Goal: Task Accomplishment & Management: Manage account settings

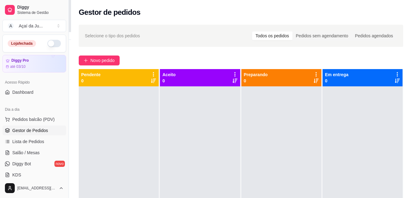
click at [47, 41] on button "button" at bounding box center [54, 43] width 14 height 7
click at [51, 44] on button "button" at bounding box center [54, 43] width 14 height 7
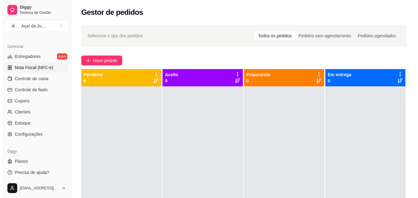
scroll to position [245, 0]
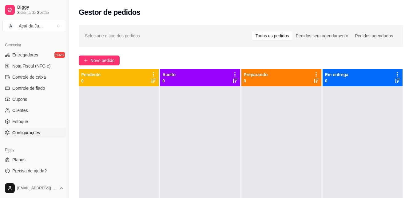
click at [38, 130] on span "Configurações" at bounding box center [26, 132] width 28 height 6
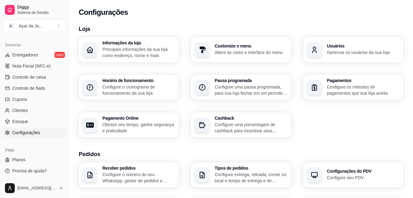
click at [147, 92] on p "Configure o cronograma de funcionamento da sua loja" at bounding box center [138, 90] width 73 height 12
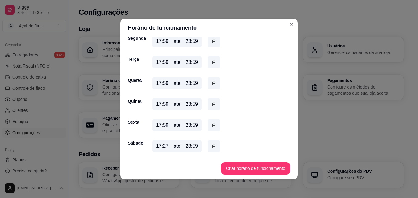
scroll to position [1, 0]
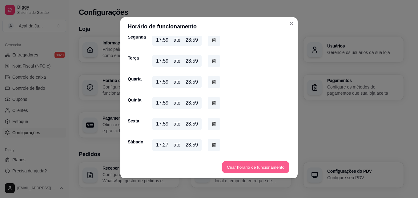
click at [261, 164] on button "Criar horário de funcionamento" at bounding box center [255, 167] width 67 height 12
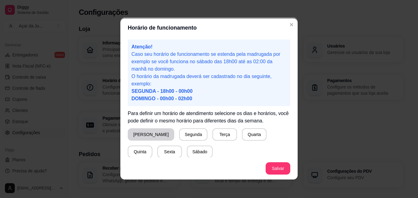
click at [145, 136] on button "[PERSON_NAME]" at bounding box center [151, 134] width 46 height 12
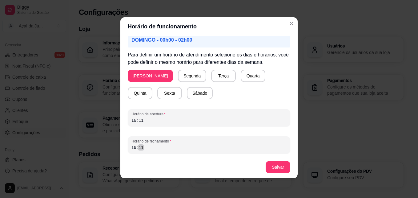
click at [154, 146] on div "16 : 11" at bounding box center [208, 146] width 155 height 7
click at [134, 149] on div "19" at bounding box center [134, 147] width 6 height 6
click at [282, 171] on button "Salvar" at bounding box center [278, 167] width 24 height 12
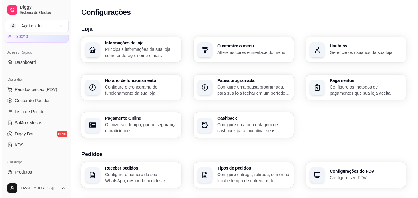
scroll to position [0, 0]
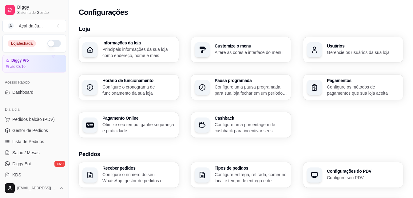
click at [51, 44] on button "button" at bounding box center [54, 43] width 14 height 7
click at [33, 128] on span "Gestor de Pedidos" at bounding box center [30, 130] width 36 height 6
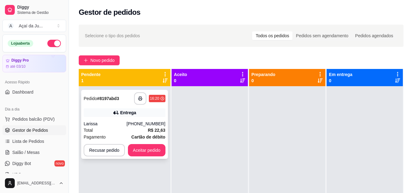
click at [106, 116] on div "Entrega" at bounding box center [125, 112] width 82 height 9
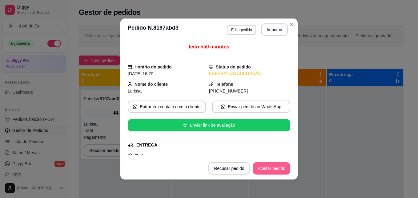
click at [253, 169] on button "Aceitar pedido" at bounding box center [272, 168] width 38 height 12
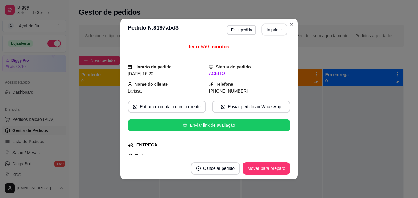
click at [271, 32] on button "Imprimir" at bounding box center [275, 30] width 26 height 12
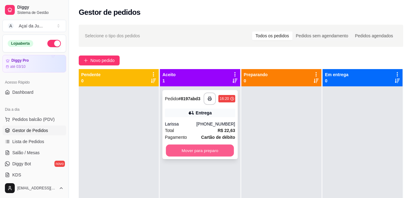
click at [215, 148] on button "Mover para preparo" at bounding box center [200, 150] width 68 height 12
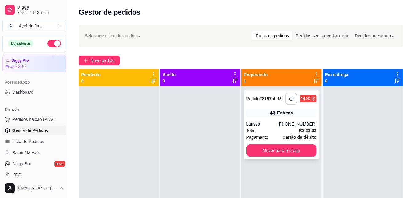
click at [274, 125] on div "Larissa" at bounding box center [262, 124] width 31 height 6
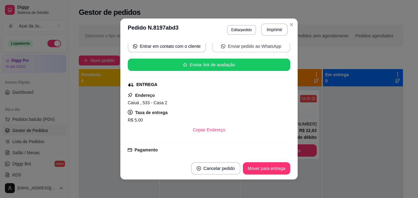
scroll to position [62, 0]
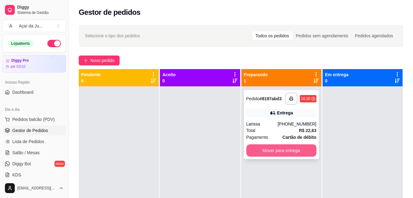
click at [291, 154] on button "Mover para entrega" at bounding box center [282, 150] width 70 height 12
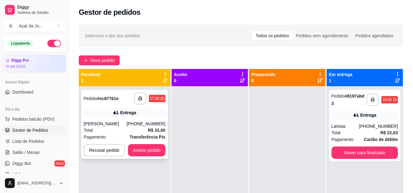
click at [152, 119] on div "**********" at bounding box center [124, 124] width 87 height 69
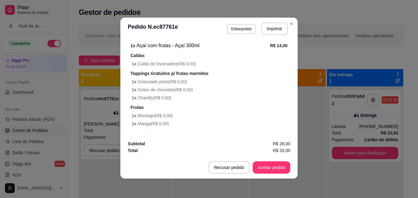
scroll to position [1, 0]
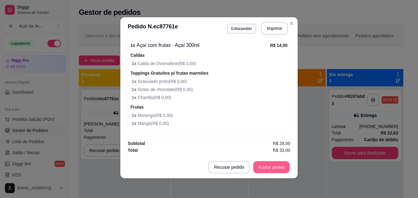
click at [268, 161] on button "Aceitar pedido" at bounding box center [271, 167] width 36 height 12
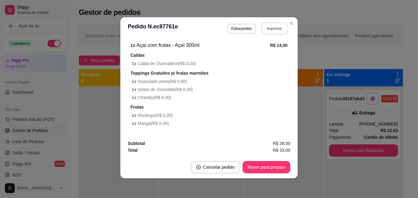
click at [272, 29] on button "Imprimir" at bounding box center [275, 28] width 26 height 12
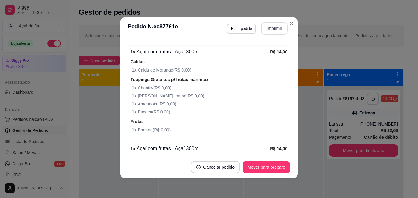
scroll to position [210, 0]
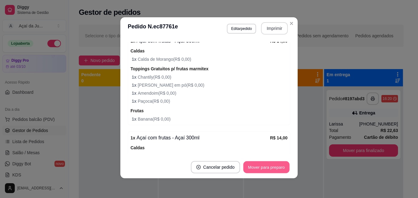
click at [260, 170] on button "Mover para preparo" at bounding box center [266, 167] width 46 height 12
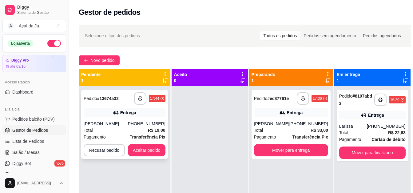
click at [113, 132] on div "Total R$ 19,00" at bounding box center [125, 130] width 82 height 7
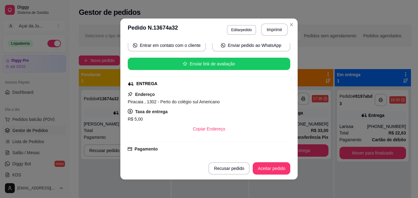
scroll to position [62, 0]
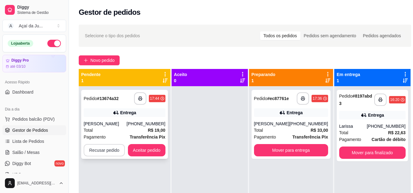
click at [97, 151] on button "Recusar pedido" at bounding box center [104, 150] width 41 height 12
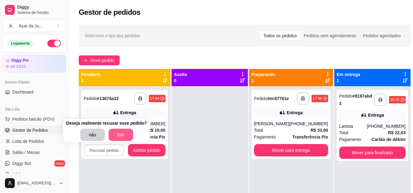
click at [123, 131] on button "Sim" at bounding box center [121, 135] width 25 height 12
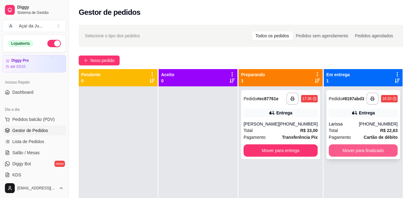
click at [360, 150] on button "Mover para finalizado" at bounding box center [363, 150] width 69 height 12
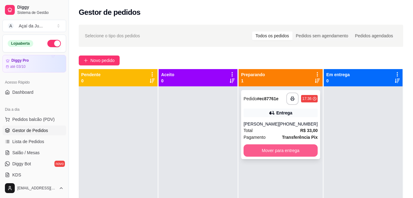
click at [289, 156] on button "Mover para entrega" at bounding box center [281, 150] width 74 height 12
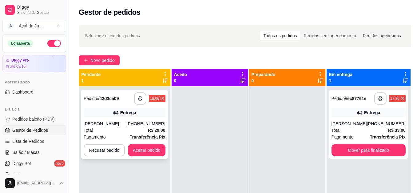
click at [162, 116] on div "Entrega" at bounding box center [125, 112] width 82 height 9
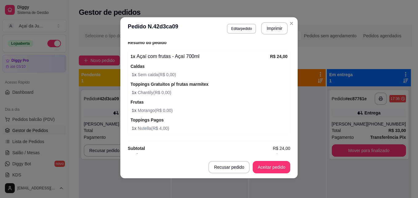
scroll to position [199, 0]
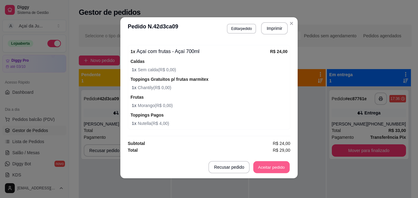
click at [265, 167] on button "Aceitar pedido" at bounding box center [271, 167] width 36 height 12
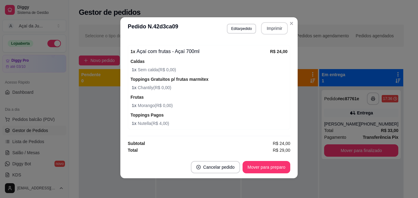
click at [275, 30] on button "Imprimir" at bounding box center [274, 28] width 27 height 12
click at [281, 163] on button "Mover para preparo" at bounding box center [266, 167] width 46 height 12
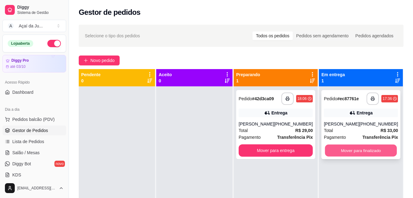
click at [352, 156] on button "Mover para finalizado" at bounding box center [361, 150] width 72 height 12
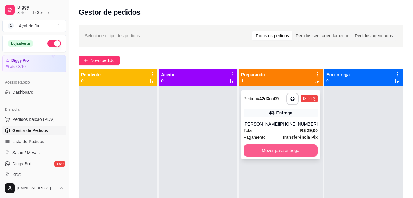
click at [310, 153] on button "Mover para entrega" at bounding box center [281, 150] width 74 height 12
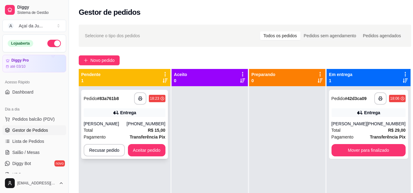
click at [109, 125] on div "[PERSON_NAME]" at bounding box center [105, 124] width 43 height 6
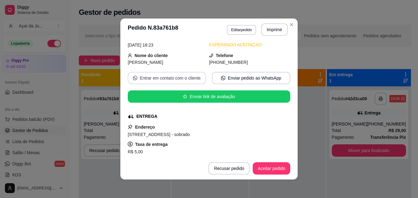
scroll to position [62, 0]
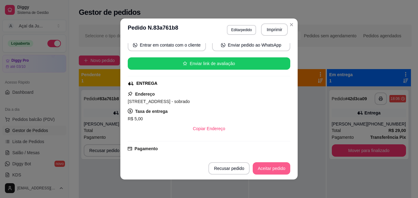
click at [270, 171] on button "Aceitar pedido" at bounding box center [272, 168] width 38 height 12
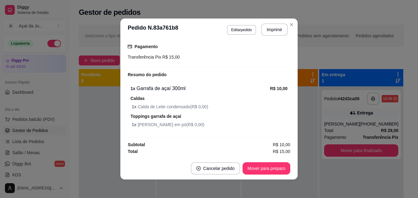
scroll to position [1, 0]
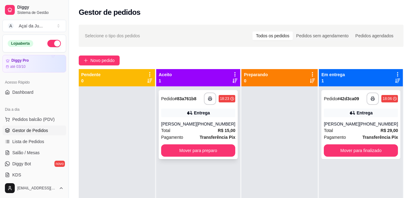
click at [196, 127] on div "Total R$ 15,00" at bounding box center [198, 130] width 74 height 7
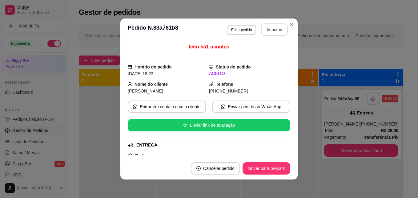
click at [273, 30] on button "Imprimir" at bounding box center [274, 29] width 27 height 12
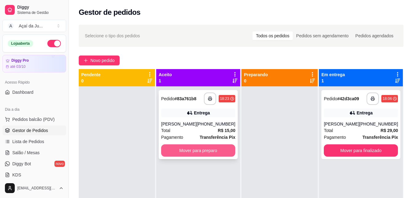
click at [226, 149] on button "Mover para preparo" at bounding box center [198, 150] width 74 height 12
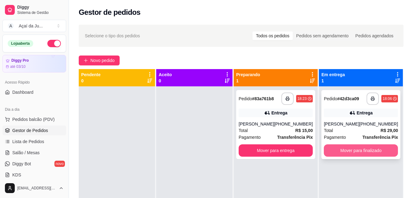
click at [367, 156] on button "Mover para finalizado" at bounding box center [361, 150] width 74 height 12
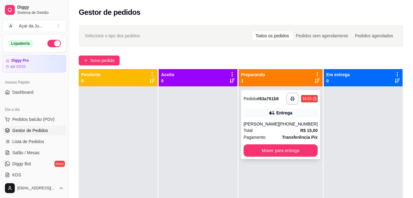
click at [277, 126] on div "[PERSON_NAME]" at bounding box center [261, 124] width 35 height 6
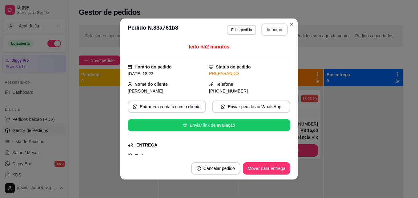
click at [271, 32] on button "Imprimir" at bounding box center [274, 29] width 27 height 12
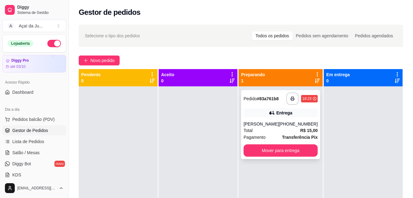
click at [274, 132] on div "Total R$ 15,00" at bounding box center [281, 130] width 74 height 7
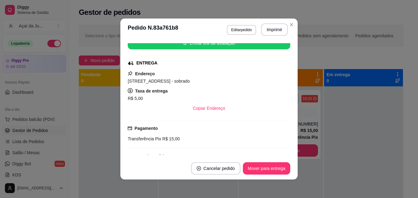
scroll to position [92, 0]
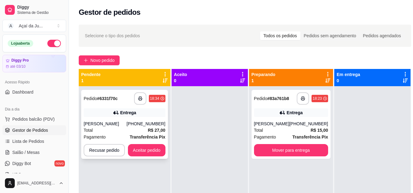
click at [106, 128] on div "Total R$ 27,00" at bounding box center [125, 130] width 82 height 7
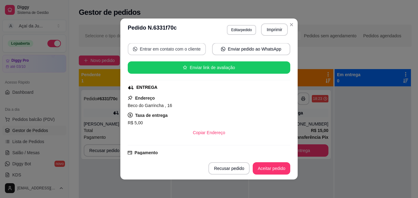
scroll to position [62, 0]
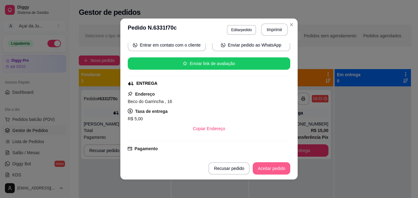
click at [266, 170] on button "Aceitar pedido" at bounding box center [272, 168] width 38 height 12
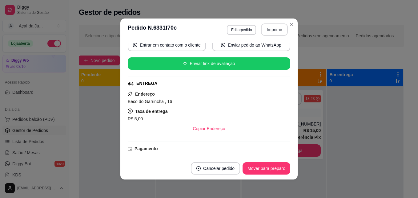
click at [268, 31] on button "Imprimir" at bounding box center [274, 29] width 27 height 12
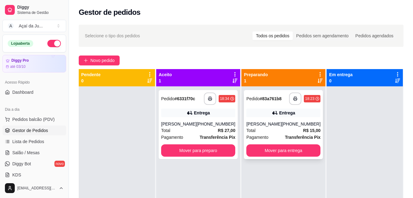
click at [281, 129] on div "Total R$ 15,00" at bounding box center [284, 130] width 74 height 7
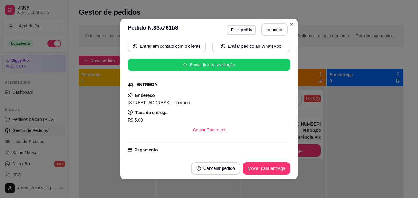
scroll to position [62, 0]
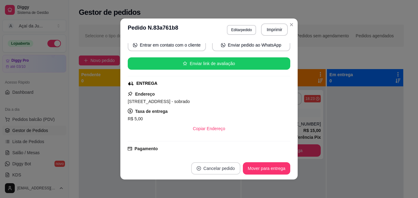
click at [229, 167] on button "Cancelar pedido" at bounding box center [215, 168] width 49 height 12
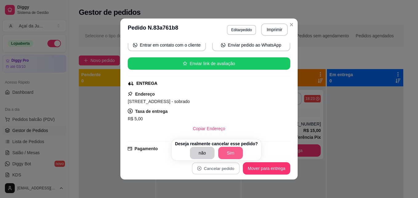
click at [221, 154] on button "Sim" at bounding box center [230, 153] width 25 height 12
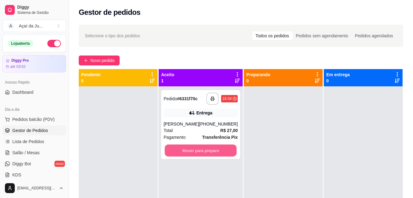
click at [221, 154] on button "Mover para preparo" at bounding box center [201, 150] width 72 height 12
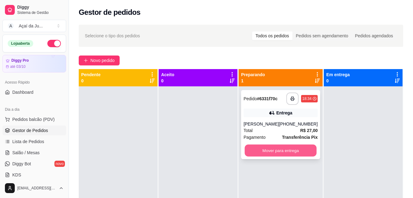
click at [262, 149] on button "Mover para entrega" at bounding box center [281, 150] width 72 height 12
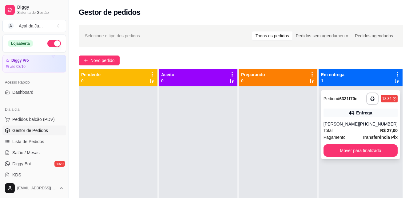
click at [346, 127] on div "Total R$ 27,00" at bounding box center [361, 130] width 74 height 7
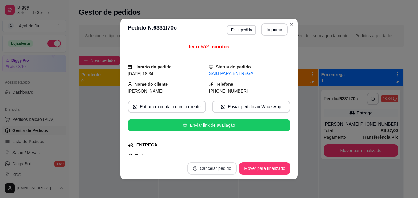
click at [211, 171] on button "Cancelar pedido" at bounding box center [211, 168] width 49 height 12
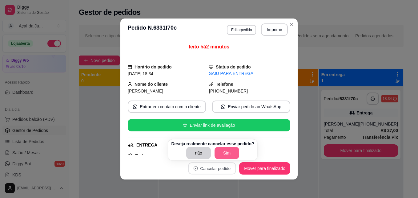
click at [225, 152] on button "Sim" at bounding box center [227, 153] width 25 height 12
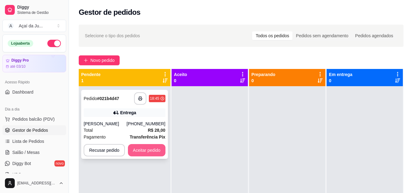
click at [150, 148] on button "Aceitar pedido" at bounding box center [147, 150] width 38 height 12
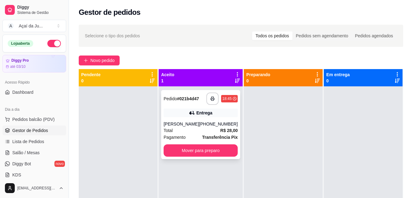
click at [190, 110] on icon at bounding box center [192, 113] width 6 height 6
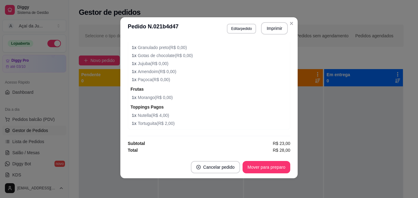
scroll to position [0, 0]
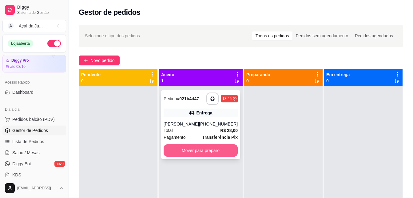
click at [203, 156] on button "Mover para preparo" at bounding box center [201, 150] width 74 height 12
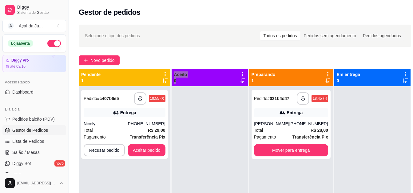
drag, startPoint x: 172, startPoint y: 143, endPoint x: 135, endPoint y: 159, distance: 40.1
drag, startPoint x: 135, startPoint y: 159, endPoint x: 107, endPoint y: 167, distance: 29.1
click at [108, 174] on div "**********" at bounding box center [125, 182] width 92 height 193
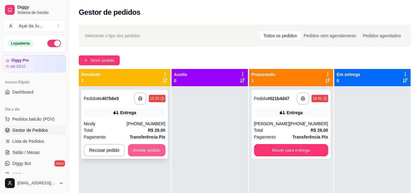
click at [147, 151] on button "Aceitar pedido" at bounding box center [147, 150] width 38 height 12
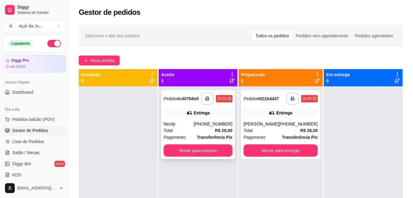
click at [195, 128] on div "Total R$ 29,00" at bounding box center [198, 130] width 69 height 7
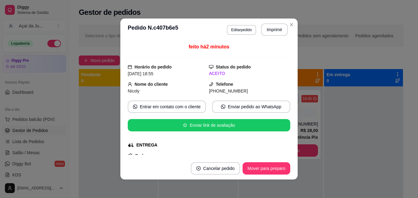
scroll to position [62, 0]
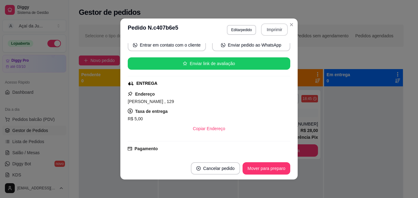
click at [271, 28] on button "Imprimir" at bounding box center [274, 29] width 27 height 12
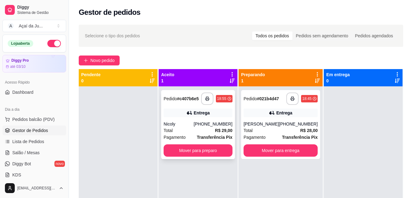
click at [186, 120] on div "**********" at bounding box center [198, 124] width 74 height 69
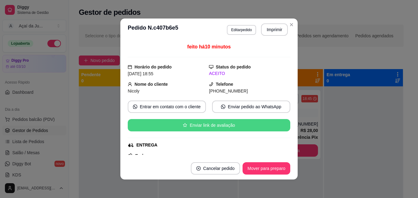
scroll to position [62, 0]
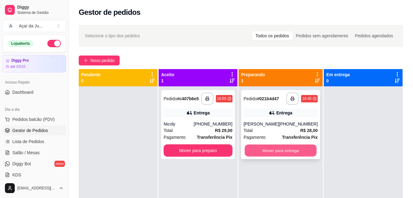
click at [286, 149] on button "Mover para entrega" at bounding box center [281, 150] width 72 height 12
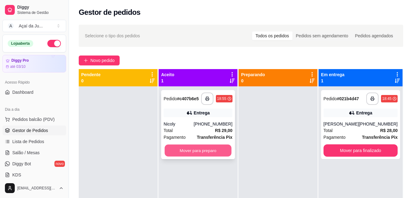
click at [206, 155] on button "Mover para preparo" at bounding box center [198, 150] width 67 height 12
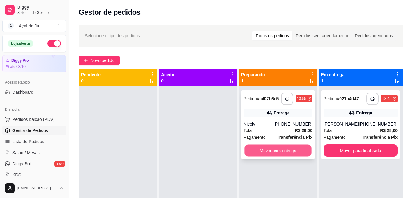
click at [292, 152] on button "Mover para entrega" at bounding box center [278, 150] width 67 height 12
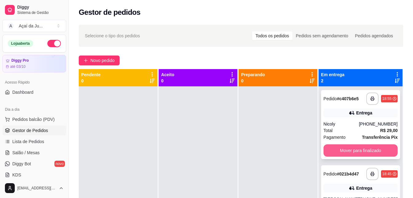
click at [368, 151] on button "Mover para finalizado" at bounding box center [361, 150] width 74 height 12
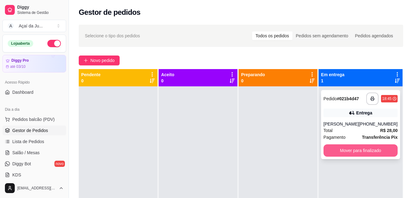
click at [362, 151] on button "Mover para finalizado" at bounding box center [361, 150] width 74 height 12
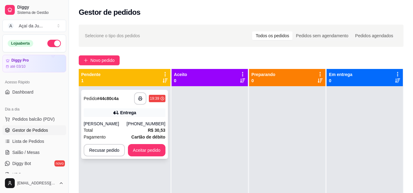
click at [126, 129] on div "Total R$ 30,53" at bounding box center [125, 130] width 82 height 7
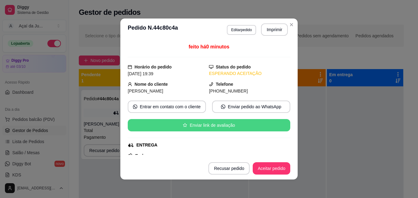
scroll to position [31, 0]
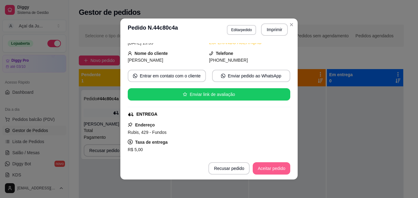
click at [261, 167] on button "Aceitar pedido" at bounding box center [272, 168] width 38 height 12
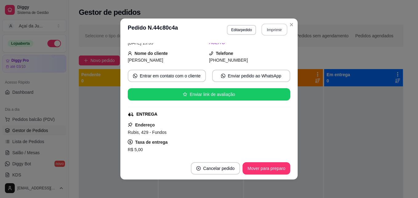
click at [277, 30] on button "Imprimir" at bounding box center [275, 30] width 26 height 12
click at [97, 135] on div "**********" at bounding box center [209, 99] width 418 height 198
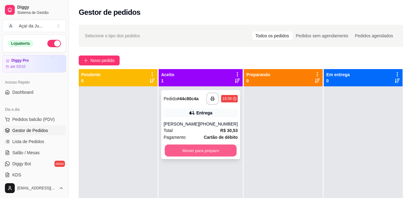
click at [203, 150] on button "Mover para preparo" at bounding box center [201, 150] width 72 height 12
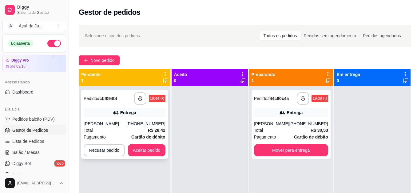
click at [127, 125] on div "[PERSON_NAME]" at bounding box center [105, 124] width 43 height 6
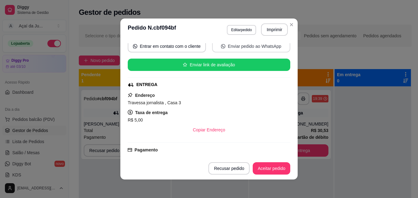
scroll to position [62, 0]
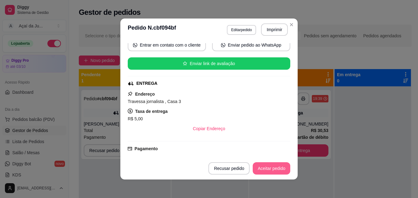
click at [268, 166] on button "Aceitar pedido" at bounding box center [272, 168] width 38 height 12
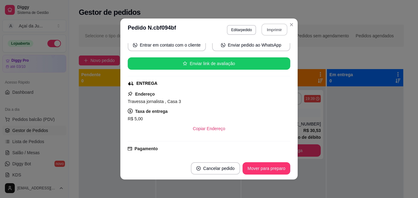
click at [276, 28] on button "Imprimir" at bounding box center [275, 30] width 26 height 12
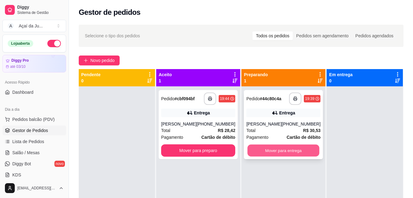
click at [293, 151] on button "Mover para entrega" at bounding box center [284, 150] width 72 height 12
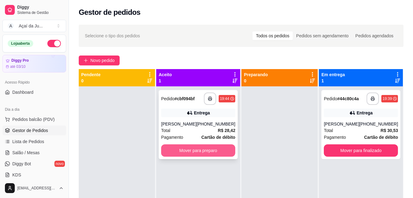
click at [206, 151] on button "Mover para preparo" at bounding box center [198, 150] width 74 height 12
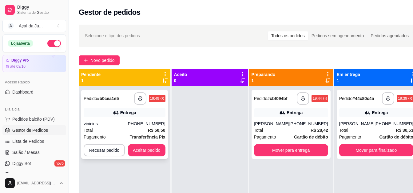
click at [136, 123] on div "[PHONE_NUMBER]" at bounding box center [146, 124] width 39 height 6
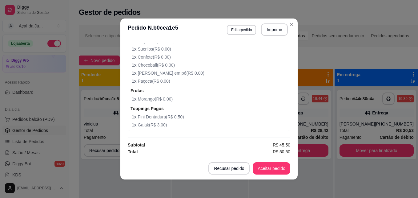
scroll to position [378, 0]
click at [267, 165] on button "Aceitar pedido" at bounding box center [271, 168] width 36 height 12
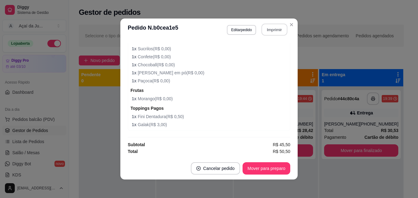
click at [271, 32] on button "Imprimir" at bounding box center [275, 30] width 26 height 12
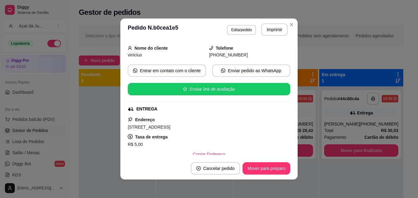
scroll to position [0, 0]
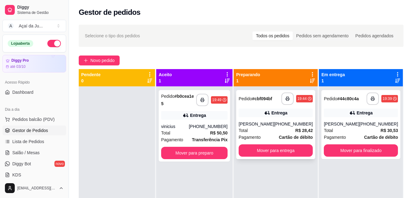
click at [255, 121] on div "[PERSON_NAME]" at bounding box center [256, 124] width 35 height 6
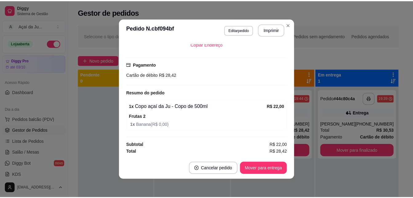
scroll to position [1, 0]
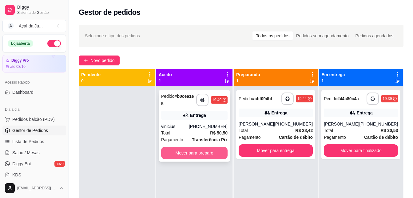
click at [206, 148] on button "Mover para preparo" at bounding box center [194, 153] width 66 height 12
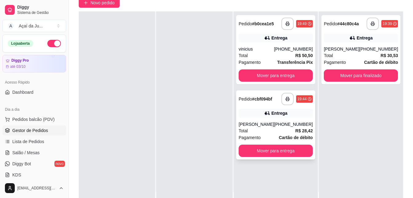
scroll to position [62, 0]
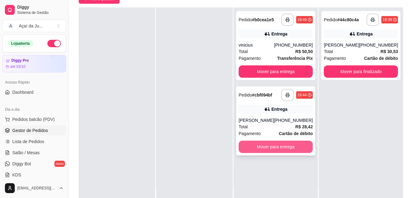
click at [286, 144] on button "Mover para entrega" at bounding box center [276, 146] width 74 height 12
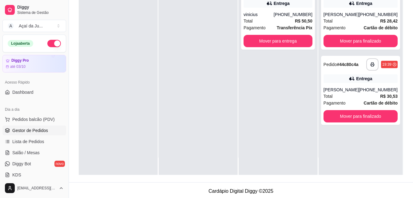
scroll to position [92, 0]
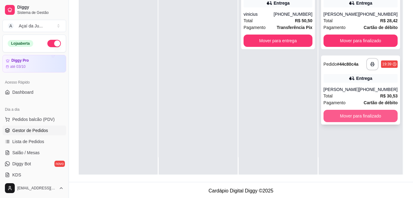
click at [367, 113] on button "Mover para finalizado" at bounding box center [361, 116] width 74 height 12
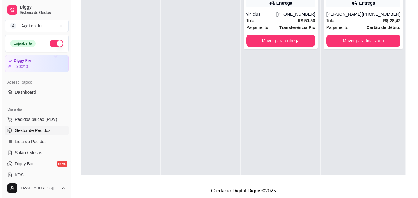
scroll to position [0, 0]
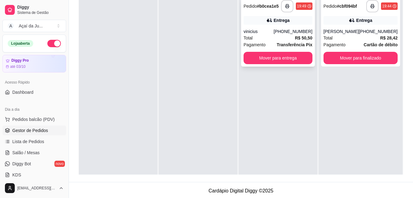
click at [267, 34] on div "Total R$ 50,50" at bounding box center [278, 37] width 69 height 7
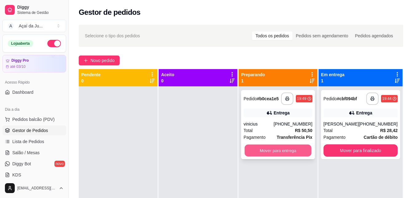
click at [292, 146] on button "Mover para entrega" at bounding box center [278, 150] width 67 height 12
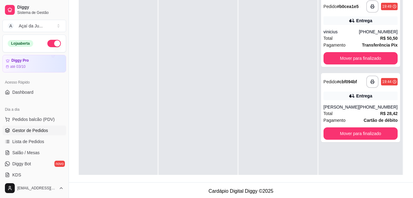
scroll to position [92, 0]
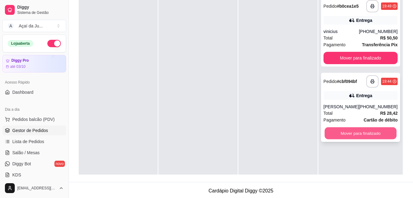
click at [355, 134] on button "Mover para finalizado" at bounding box center [361, 133] width 72 height 12
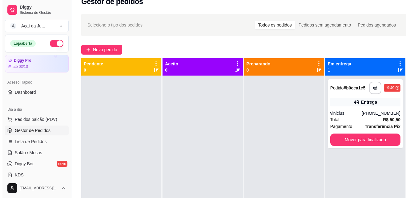
scroll to position [0, 0]
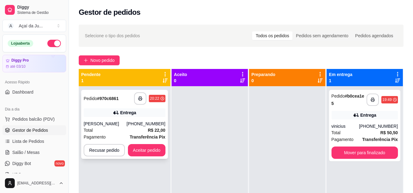
click at [142, 108] on div "**********" at bounding box center [124, 124] width 87 height 69
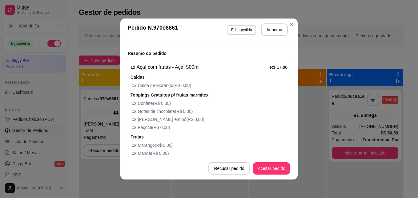
scroll to position [213, 0]
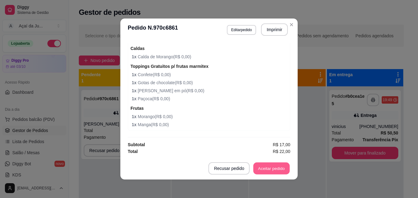
click at [267, 160] on footer "Recusar pedido Aceitar pedido" at bounding box center [208, 168] width 177 height 22
click at [272, 28] on button "Imprimir" at bounding box center [274, 29] width 27 height 12
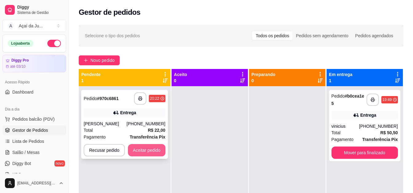
click at [134, 151] on button "Aceitar pedido" at bounding box center [147, 150] width 38 height 12
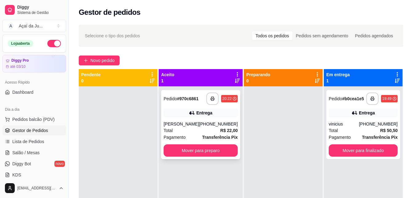
click at [191, 132] on div "Total R$ 22,00" at bounding box center [201, 130] width 74 height 7
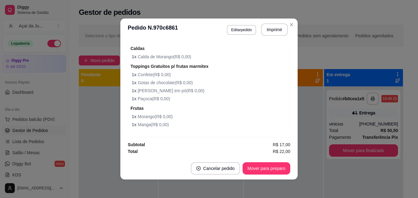
scroll to position [1, 0]
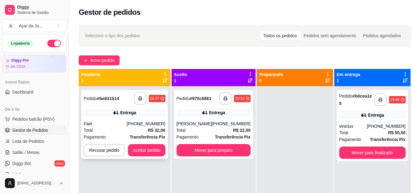
click at [105, 130] on div "Total R$ 32,00" at bounding box center [125, 130] width 82 height 7
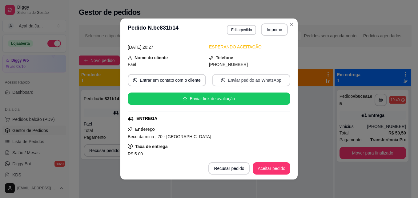
scroll to position [62, 0]
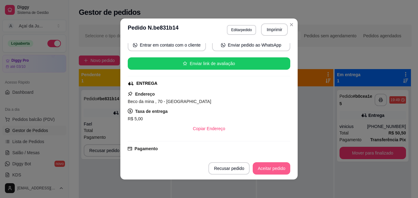
click at [271, 171] on button "Aceitar pedido" at bounding box center [272, 168] width 38 height 12
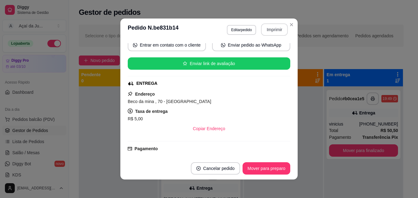
click at [283, 31] on button "Imprimir" at bounding box center [274, 29] width 27 height 12
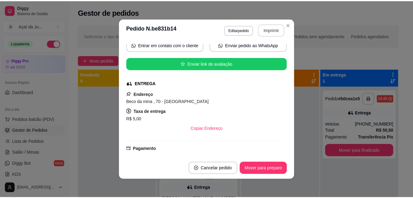
scroll to position [0, 0]
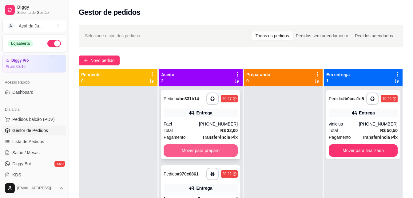
click at [197, 149] on button "Mover para preparo" at bounding box center [201, 150] width 74 height 12
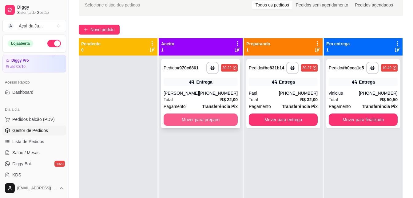
click at [207, 119] on button "Mover para preparo" at bounding box center [201, 119] width 74 height 12
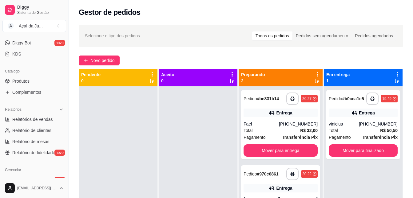
scroll to position [123, 0]
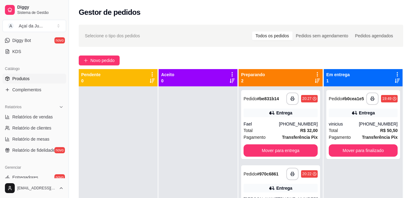
click at [26, 75] on span "Produtos" at bounding box center [20, 78] width 17 height 6
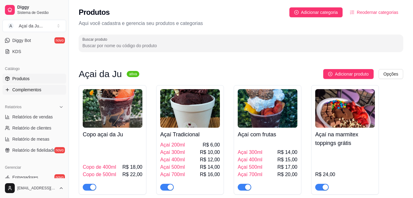
click at [40, 87] on span "Complementos" at bounding box center [26, 89] width 29 height 6
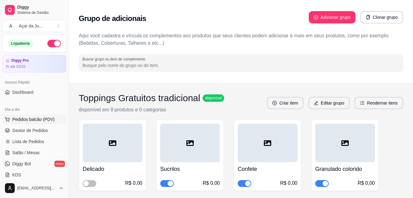
click at [29, 122] on span "Pedidos balcão (PDV)" at bounding box center [33, 119] width 42 height 6
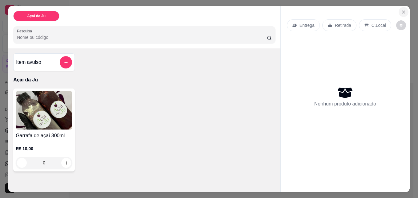
click at [401, 10] on icon "Close" at bounding box center [403, 12] width 5 height 5
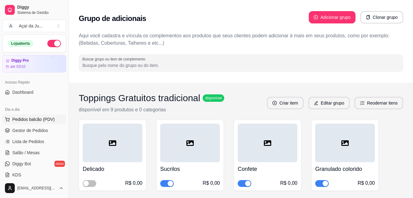
click at [24, 119] on span "Pedidos balcão (PDV)" at bounding box center [33, 119] width 42 height 6
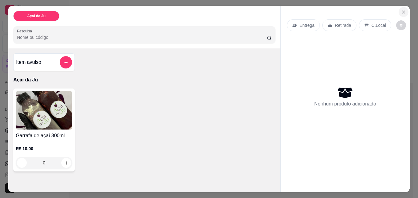
click at [402, 11] on icon "Close" at bounding box center [403, 12] width 2 height 2
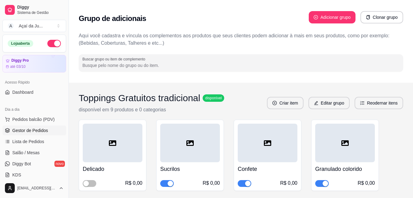
click at [43, 126] on link "Gestor de Pedidos" at bounding box center [34, 130] width 64 height 10
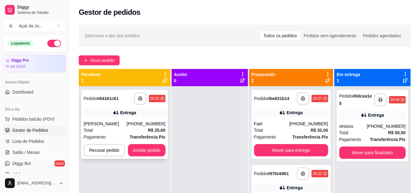
click at [113, 124] on div "[PERSON_NAME]" at bounding box center [105, 124] width 43 height 6
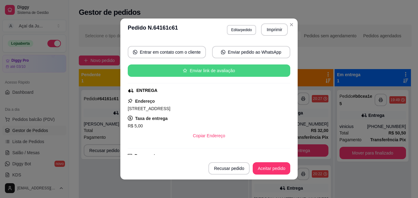
scroll to position [62, 0]
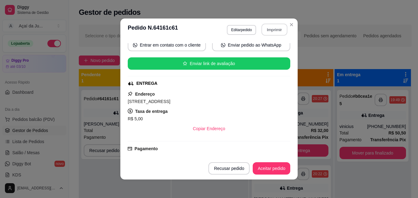
click at [268, 29] on button "Imprimir" at bounding box center [275, 30] width 26 height 12
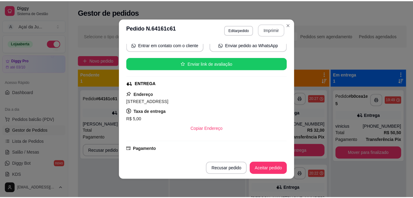
scroll to position [0, 0]
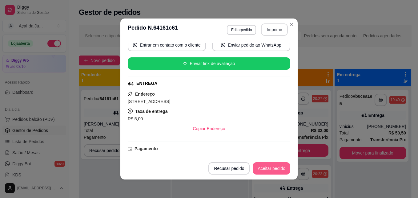
click at [268, 169] on button "Aceitar pedido" at bounding box center [272, 168] width 38 height 12
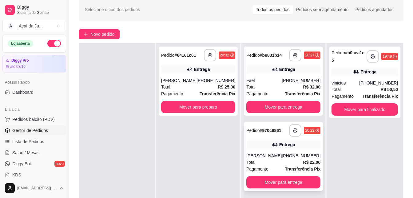
scroll to position [62, 0]
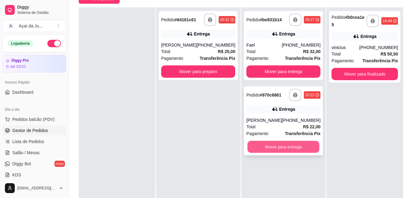
click at [280, 143] on button "Mover para entrega" at bounding box center [284, 147] width 72 height 12
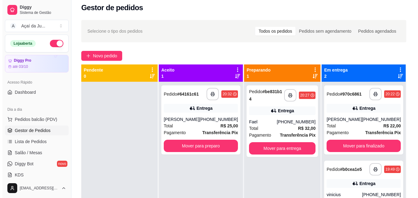
scroll to position [0, 0]
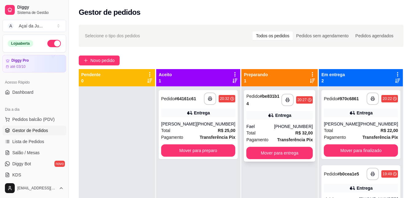
click at [274, 126] on div "Fael" at bounding box center [261, 126] width 28 height 6
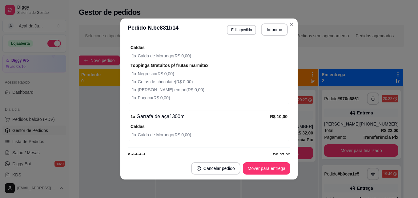
scroll to position [224, 0]
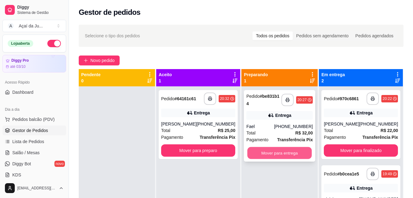
click at [285, 150] on button "Mover para entrega" at bounding box center [279, 153] width 65 height 12
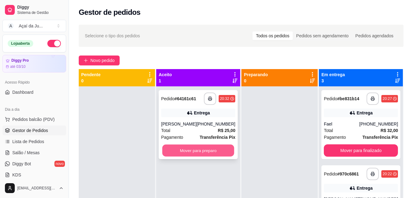
click at [217, 149] on button "Mover para preparo" at bounding box center [199, 150] width 72 height 12
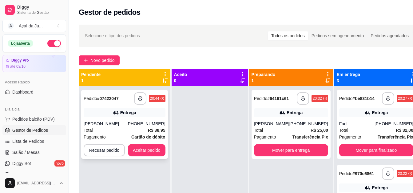
click at [142, 122] on div "[PHONE_NUMBER]" at bounding box center [146, 124] width 39 height 6
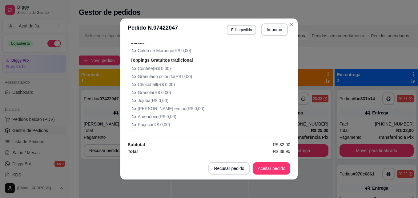
scroll to position [1, 0]
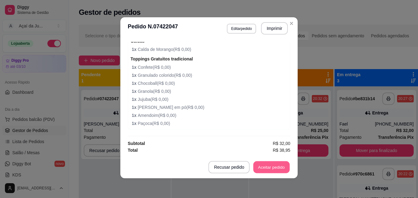
click at [281, 168] on button "Aceitar pedido" at bounding box center [271, 167] width 36 height 12
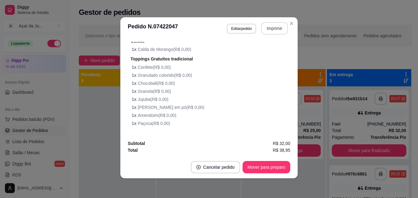
click at [275, 26] on button "Imprimir" at bounding box center [274, 28] width 27 height 12
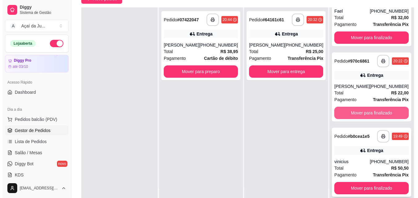
scroll to position [41, 0]
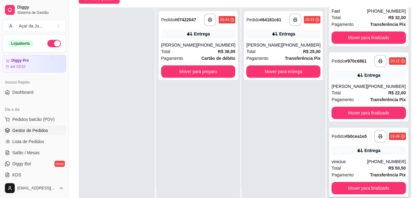
click at [339, 159] on div "vinicius" at bounding box center [349, 161] width 35 height 6
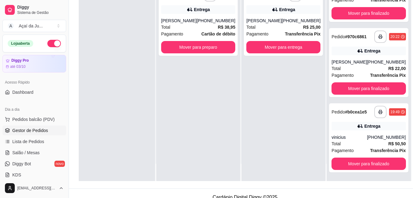
scroll to position [94, 0]
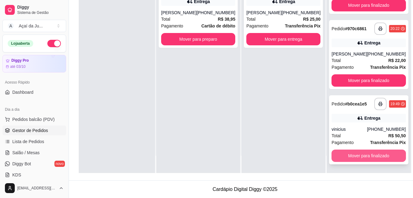
click at [364, 154] on button "Mover para finalizado" at bounding box center [369, 155] width 74 height 12
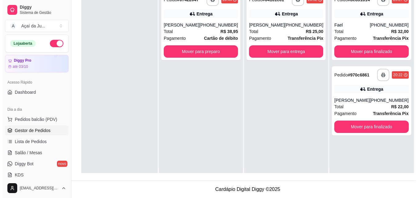
scroll to position [0, 0]
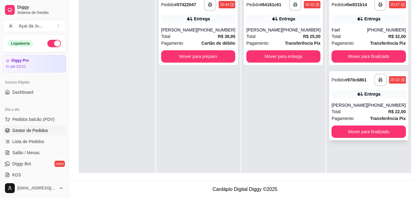
click at [345, 109] on div "Total R$ 22,00" at bounding box center [369, 111] width 74 height 7
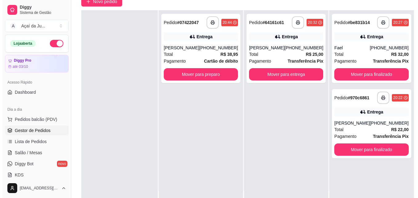
scroll to position [63, 0]
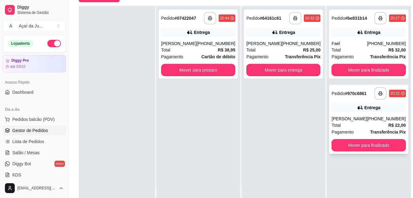
click at [346, 117] on div "[PERSON_NAME]" at bounding box center [349, 118] width 35 height 6
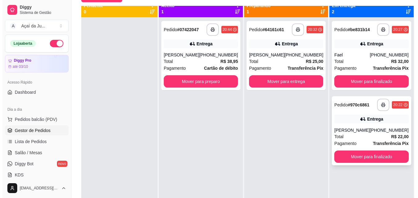
scroll to position [0, 0]
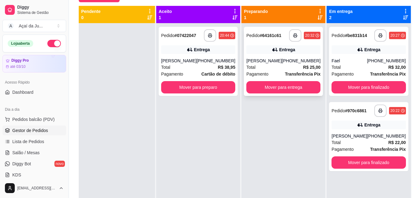
click at [285, 71] on strong "Transferência Pix" at bounding box center [303, 73] width 36 height 5
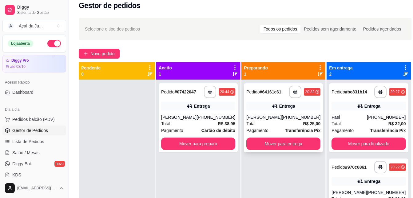
scroll to position [2, 0]
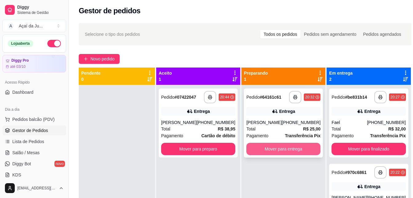
click at [266, 146] on button "Mover para entrega" at bounding box center [284, 149] width 74 height 12
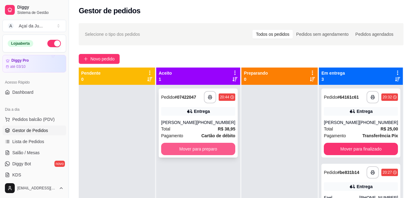
click at [220, 147] on button "Mover para preparo" at bounding box center [198, 149] width 74 height 12
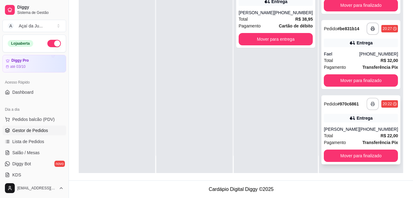
scroll to position [41, 0]
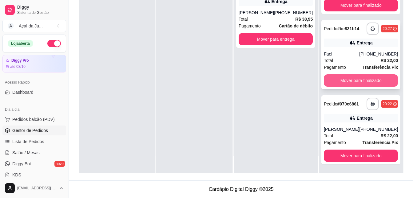
click at [360, 78] on button "Mover para finalizado" at bounding box center [361, 80] width 74 height 12
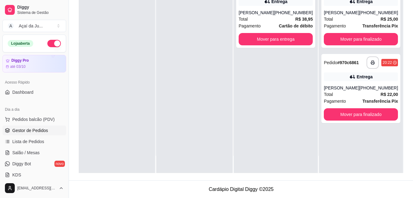
scroll to position [0, 0]
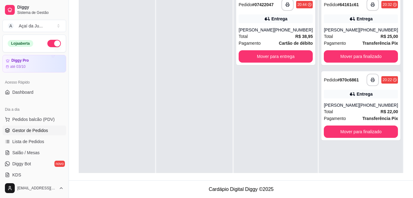
click at [288, 98] on div "**********" at bounding box center [276, 91] width 84 height 198
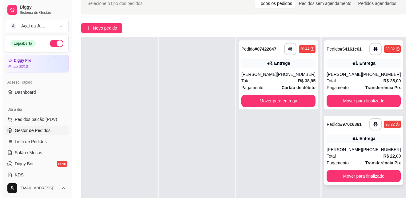
scroll to position [63, 0]
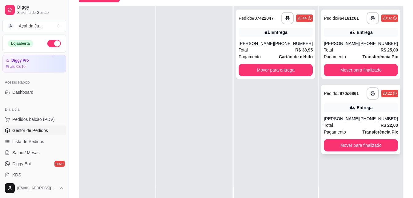
click at [352, 119] on div "[PERSON_NAME]" at bounding box center [341, 118] width 35 height 6
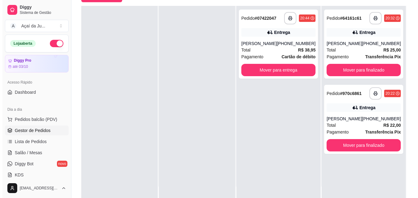
scroll to position [0, 0]
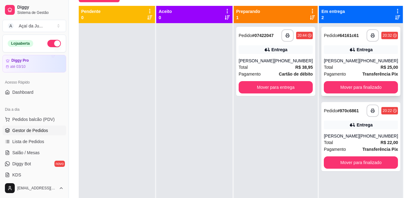
click at [332, 59] on div "[PERSON_NAME]" at bounding box center [341, 61] width 35 height 6
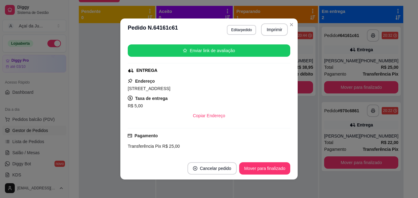
scroll to position [92, 0]
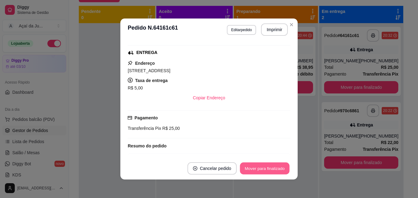
click at [267, 167] on button "Mover para finalizado" at bounding box center [265, 168] width 50 height 12
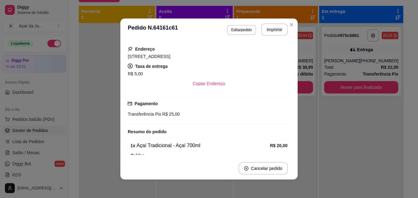
scroll to position [78, 0]
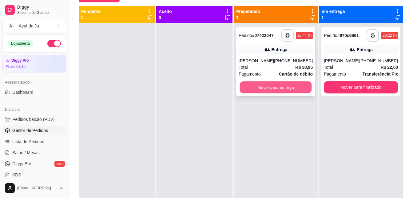
click at [272, 88] on button "Mover para entrega" at bounding box center [276, 87] width 72 height 12
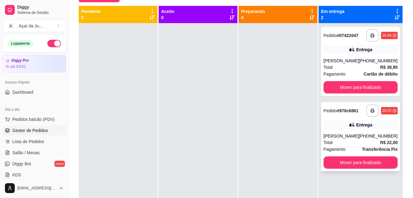
click at [333, 131] on div "**********" at bounding box center [360, 136] width 79 height 69
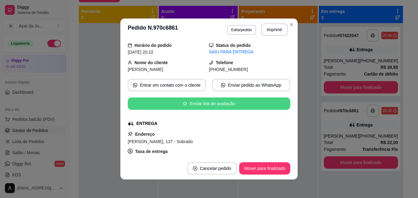
scroll to position [62, 0]
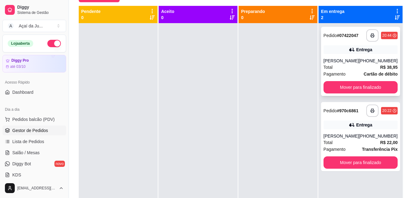
click at [355, 64] on div "Total R$ 38,95" at bounding box center [361, 67] width 74 height 7
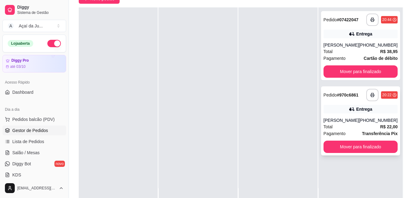
click at [354, 123] on div "Total R$ 22,00" at bounding box center [361, 126] width 74 height 7
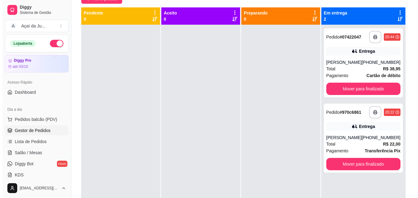
scroll to position [0, 0]
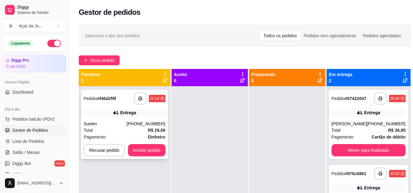
click at [127, 125] on div "Suelen" at bounding box center [105, 124] width 43 height 6
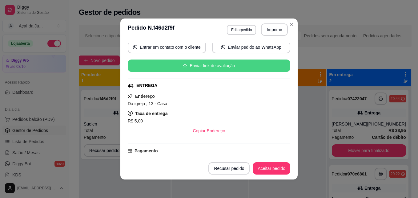
scroll to position [62, 0]
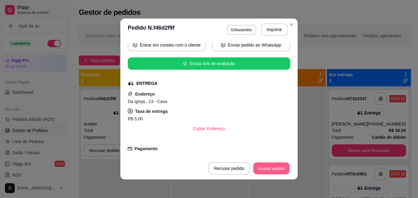
click at [271, 170] on button "Aceitar pedido" at bounding box center [271, 168] width 36 height 12
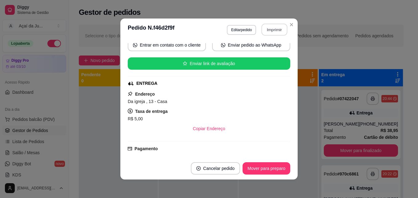
click at [271, 32] on button "Imprimir" at bounding box center [275, 30] width 26 height 12
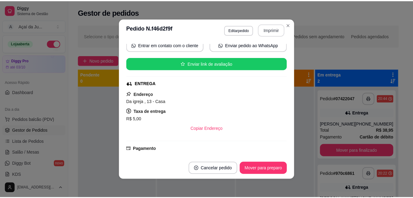
scroll to position [0, 0]
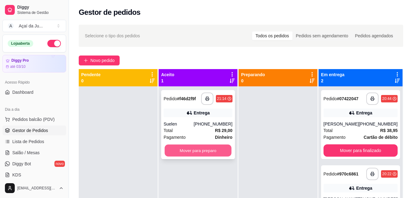
click at [208, 151] on button "Mover para preparo" at bounding box center [198, 150] width 67 height 12
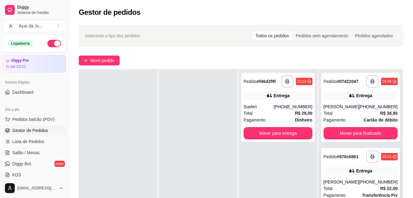
scroll to position [31, 0]
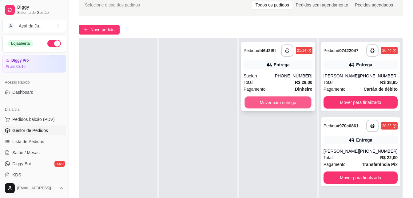
click at [276, 106] on button "Mover para entrega" at bounding box center [278, 102] width 67 height 12
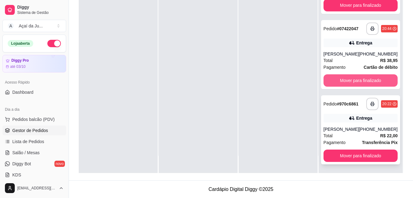
scroll to position [41, 0]
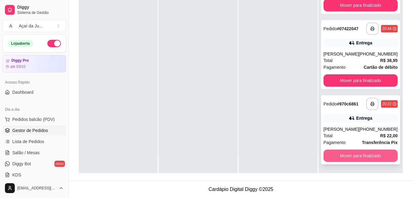
click at [356, 153] on button "Mover para finalizado" at bounding box center [361, 155] width 74 height 12
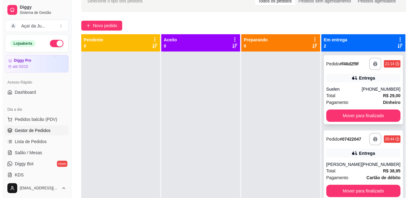
scroll to position [32, 0]
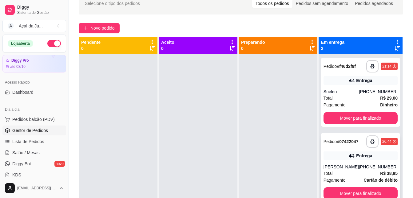
click at [344, 166] on div "[PERSON_NAME]" at bounding box center [341, 166] width 35 height 6
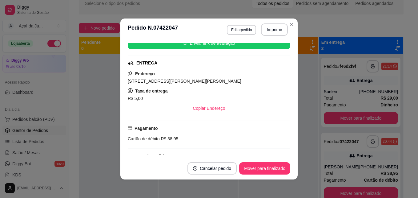
scroll to position [123, 0]
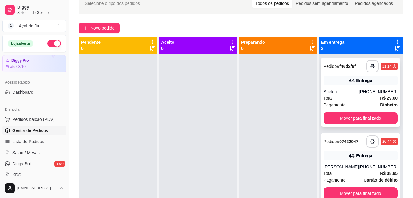
click at [347, 100] on div "Total R$ 29,00" at bounding box center [361, 97] width 74 height 7
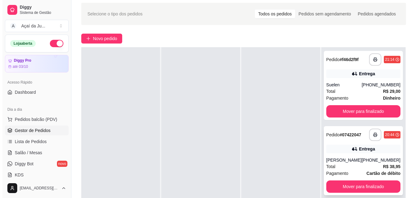
scroll to position [31, 0]
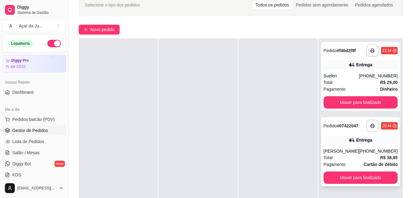
click at [346, 149] on div "[PERSON_NAME]" at bounding box center [341, 151] width 35 height 6
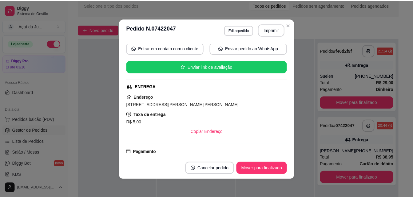
scroll to position [62, 0]
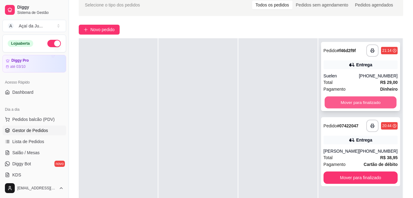
click at [361, 99] on button "Mover para finalizado" at bounding box center [361, 102] width 72 height 12
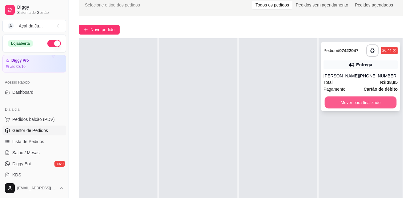
click at [365, 100] on button "Mover para finalizado" at bounding box center [361, 102] width 72 height 12
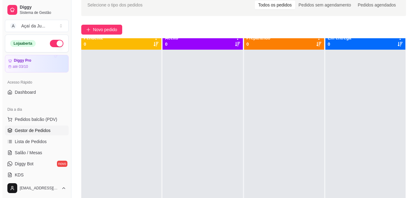
scroll to position [0, 0]
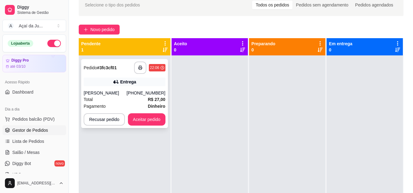
click at [123, 104] on div "Pagamento Dinheiro" at bounding box center [125, 106] width 82 height 7
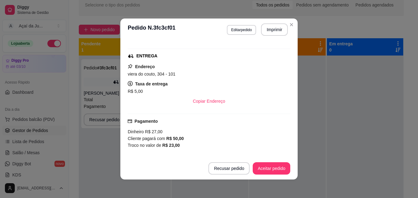
scroll to position [92, 0]
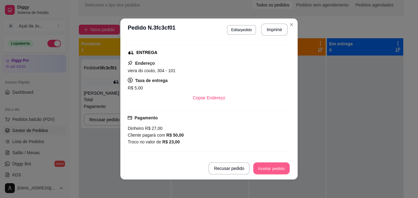
click at [268, 165] on button "Aceitar pedido" at bounding box center [271, 168] width 36 height 12
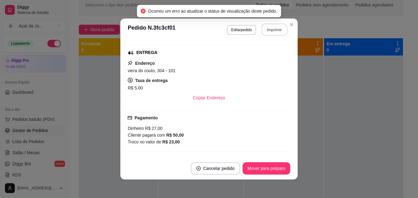
click at [275, 31] on button "Imprimir" at bounding box center [275, 30] width 26 height 12
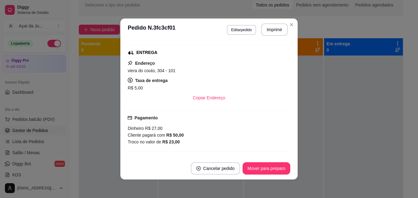
scroll to position [0, 0]
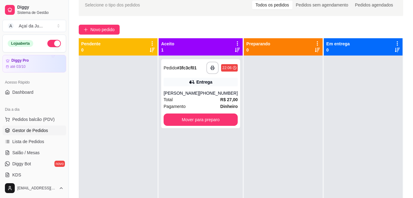
click at [142, 116] on div at bounding box center [118, 154] width 79 height 198
click at [176, 99] on div "Total R$ 27,00" at bounding box center [201, 99] width 74 height 7
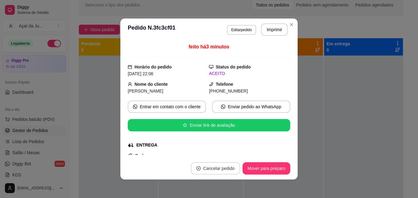
click at [211, 171] on button "Cancelar pedido" at bounding box center [215, 168] width 49 height 12
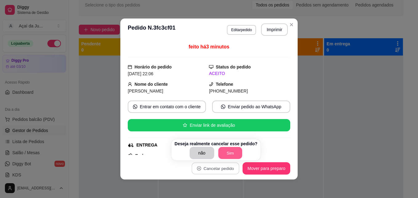
click at [233, 154] on button "Sim" at bounding box center [230, 153] width 24 height 12
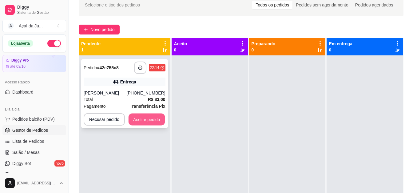
click at [149, 115] on button "Aceitar pedido" at bounding box center [147, 120] width 36 height 12
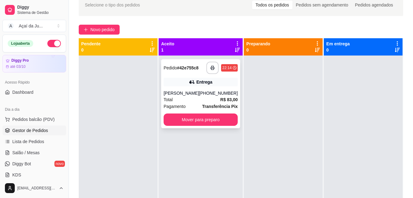
click at [178, 98] on div "Total R$ 83,00" at bounding box center [201, 99] width 74 height 7
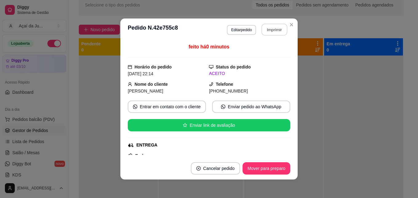
click at [266, 31] on button "Imprimir" at bounding box center [275, 30] width 26 height 12
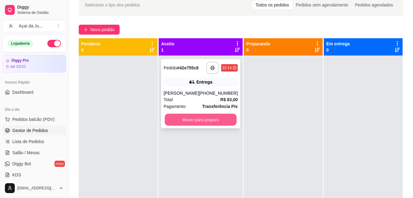
click at [216, 122] on button "Mover para preparo" at bounding box center [201, 120] width 72 height 12
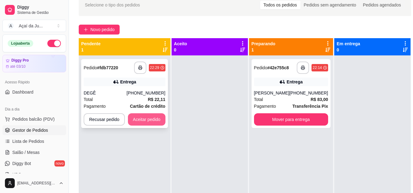
click at [134, 120] on button "Aceitar pedido" at bounding box center [147, 119] width 38 height 12
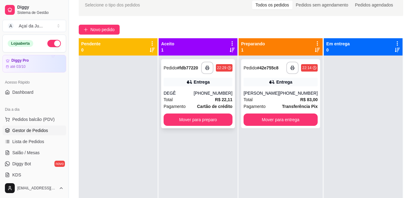
click at [186, 93] on div "DEGÊ" at bounding box center [179, 93] width 30 height 6
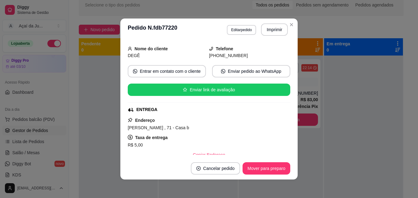
scroll to position [62, 0]
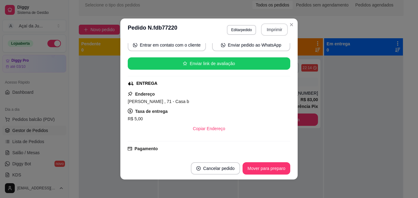
click at [268, 34] on button "Imprimir" at bounding box center [274, 29] width 27 height 12
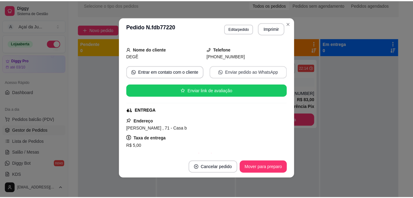
scroll to position [0, 0]
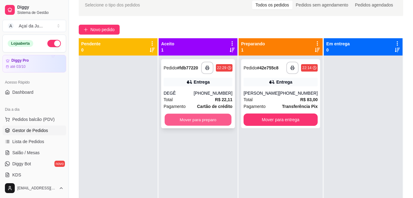
click at [199, 117] on button "Mover para preparo" at bounding box center [198, 120] width 67 height 12
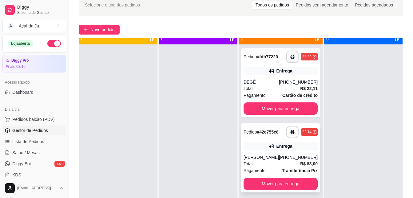
scroll to position [17, 0]
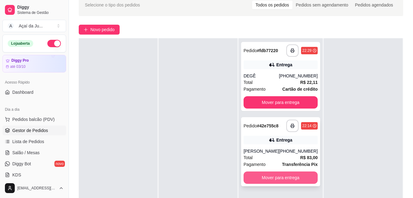
click at [291, 173] on button "Mover para entrega" at bounding box center [281, 177] width 74 height 12
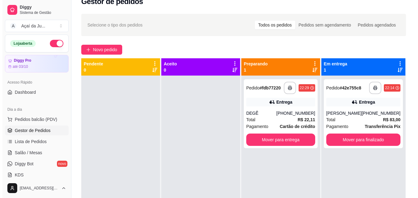
scroll to position [0, 0]
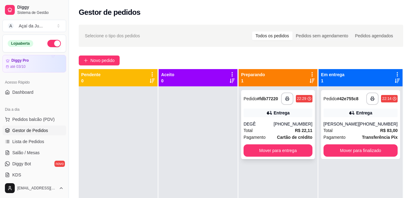
click at [260, 127] on div "DEGÊ" at bounding box center [259, 124] width 30 height 6
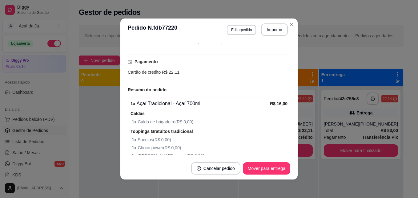
scroll to position [187, 0]
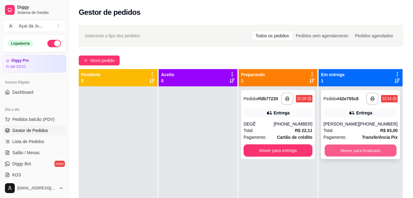
click at [373, 154] on button "Mover para finalizado" at bounding box center [361, 150] width 72 height 12
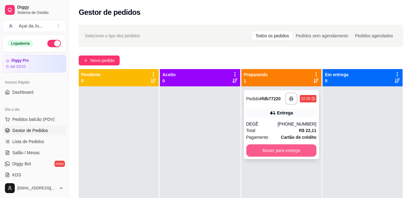
click at [295, 153] on button "Mover para entrega" at bounding box center [282, 150] width 70 height 12
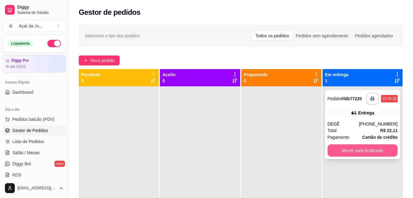
click at [352, 154] on button "Mover para finalizado" at bounding box center [363, 150] width 70 height 12
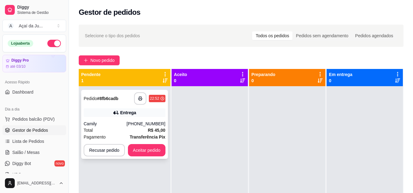
click at [127, 126] on div "Camily" at bounding box center [105, 124] width 43 height 6
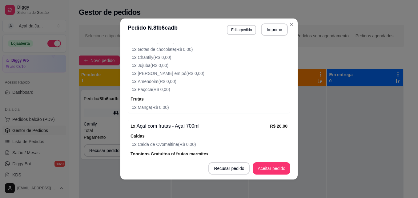
scroll to position [292, 0]
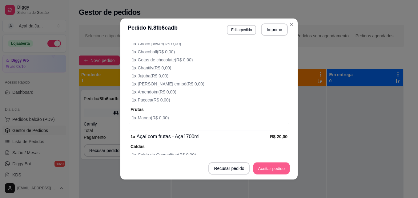
click at [276, 168] on button "Aceitar pedido" at bounding box center [271, 168] width 36 height 12
click at [267, 31] on button "Imprimir" at bounding box center [275, 30] width 26 height 12
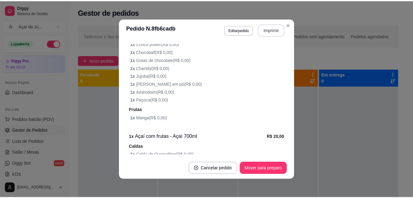
scroll to position [0, 0]
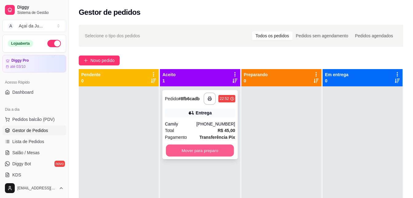
click at [222, 151] on button "Mover para preparo" at bounding box center [200, 150] width 68 height 12
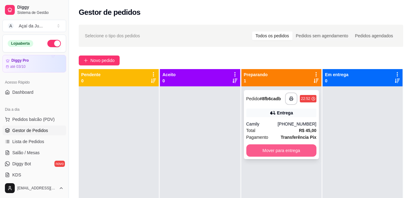
click at [302, 145] on button "Mover para entrega" at bounding box center [282, 150] width 70 height 12
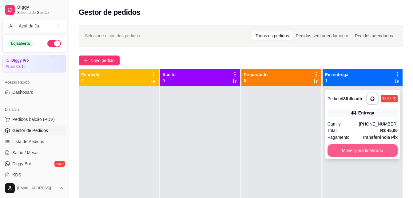
click at [382, 147] on button "Mover para finalizado" at bounding box center [363, 150] width 70 height 12
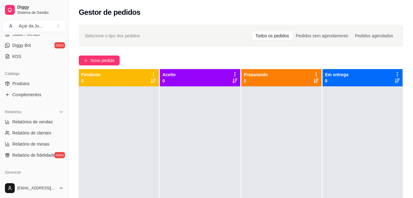
scroll to position [123, 0]
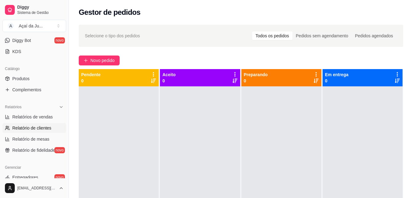
click at [38, 127] on span "Relatório de clientes" at bounding box center [31, 128] width 39 height 6
select select "30"
select select "HIGHEST_TOTAL_SPENT_WITH_ORDERS"
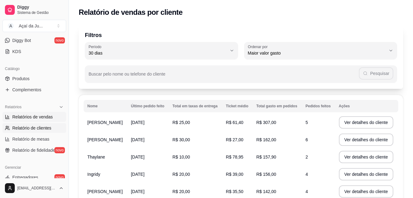
click at [36, 118] on span "Relatórios de vendas" at bounding box center [32, 117] width 41 height 6
select select "ALL"
select select "0"
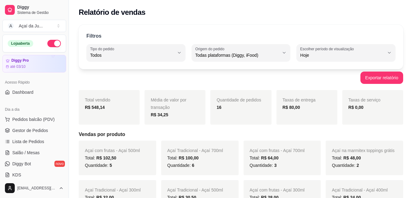
click at [51, 43] on button "button" at bounding box center [54, 43] width 14 height 7
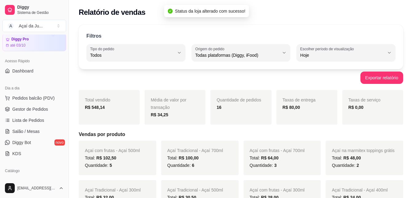
scroll to position [31, 0]
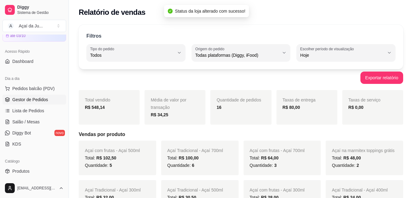
click at [40, 102] on span "Gestor de Pedidos" at bounding box center [30, 99] width 36 height 6
